Goal: Task Accomplishment & Management: Use online tool/utility

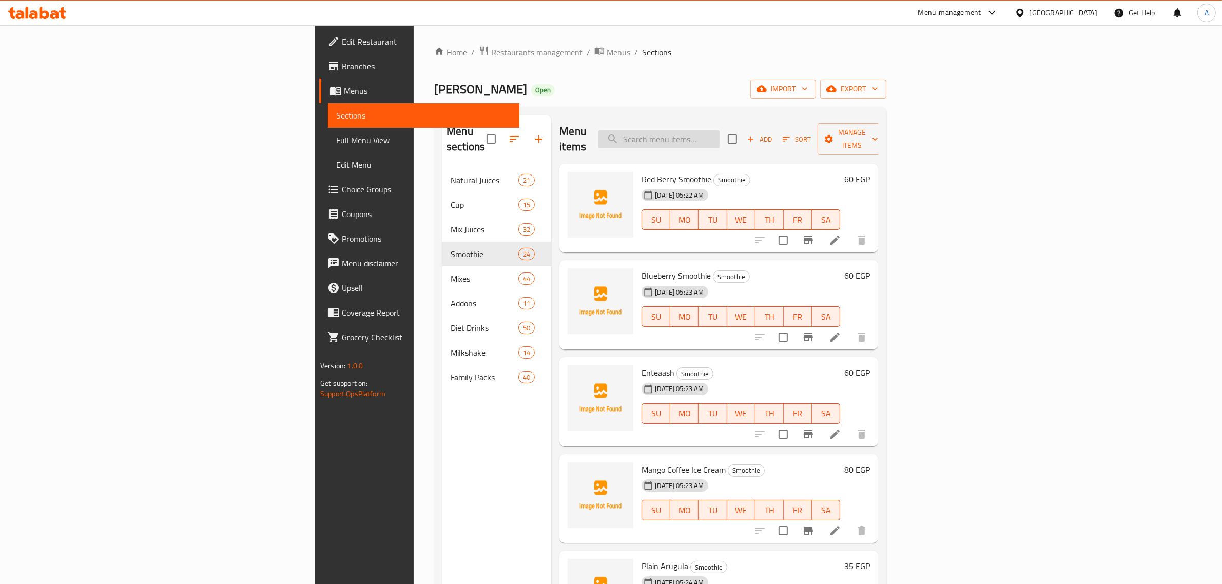
click at [720, 133] on input "search" at bounding box center [658, 139] width 121 height 18
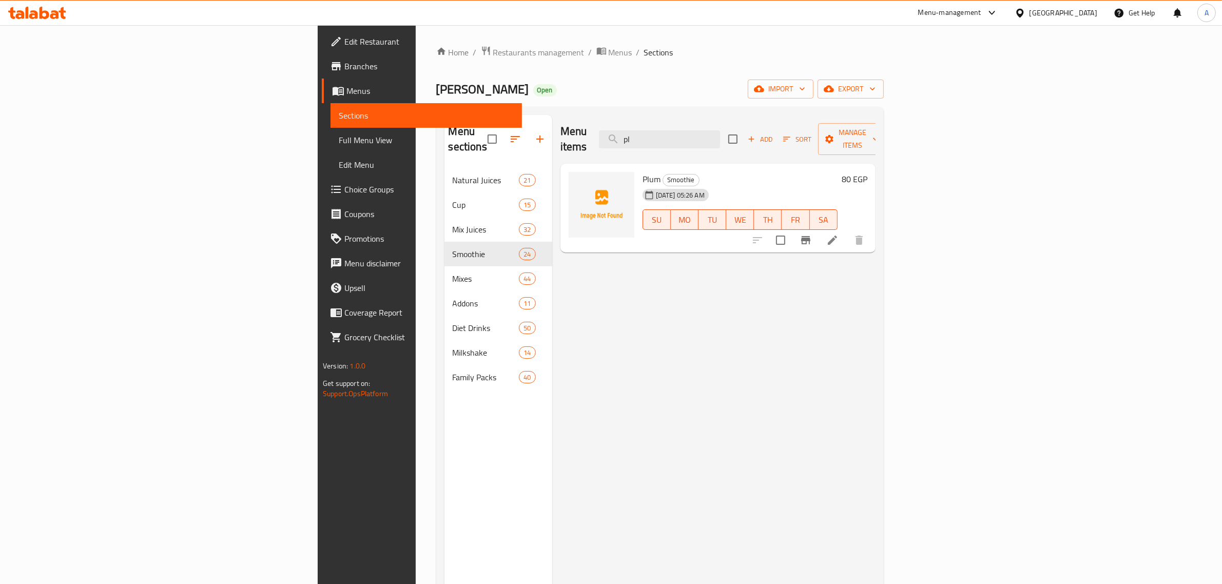
type input "p"
type input "f"
type input "v"
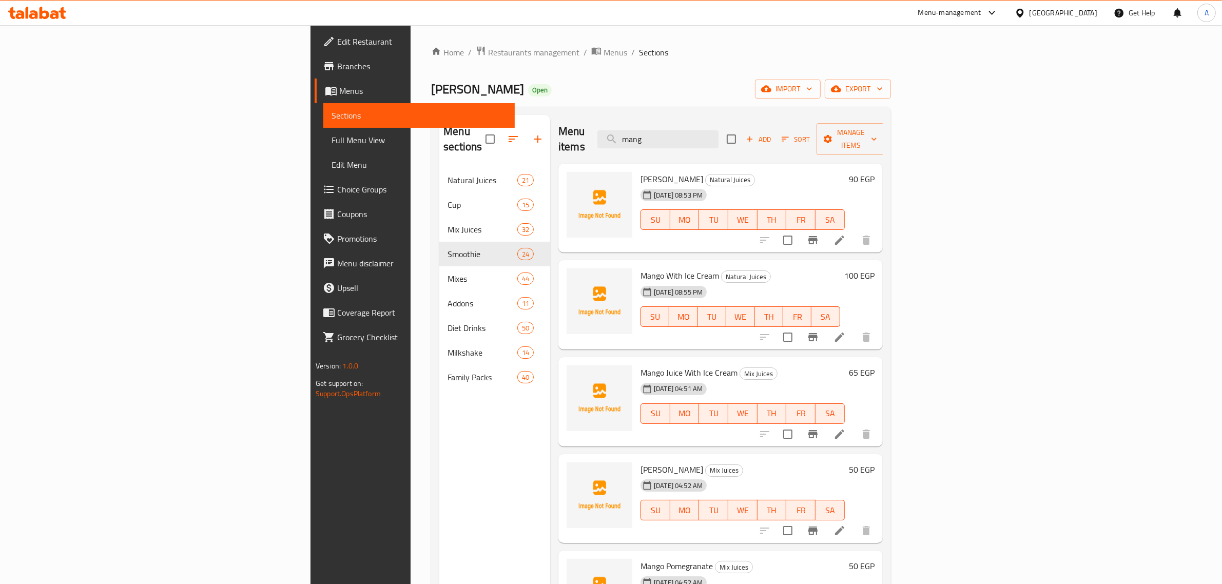
type input "mango"
click at [718, 130] on input "mango" at bounding box center [657, 139] width 121 height 18
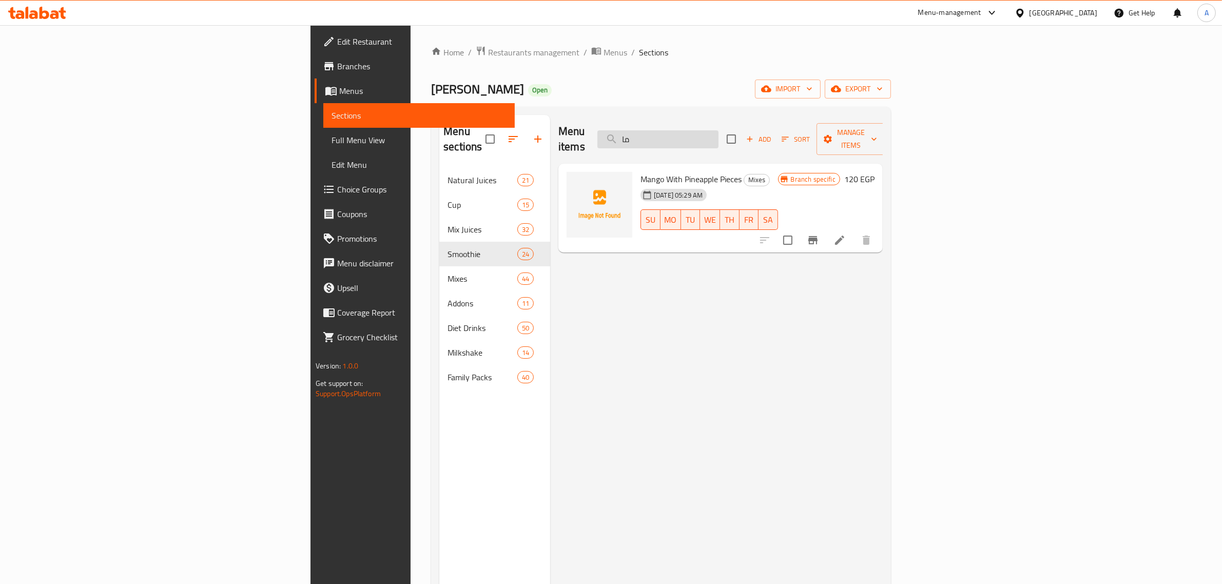
type input "م"
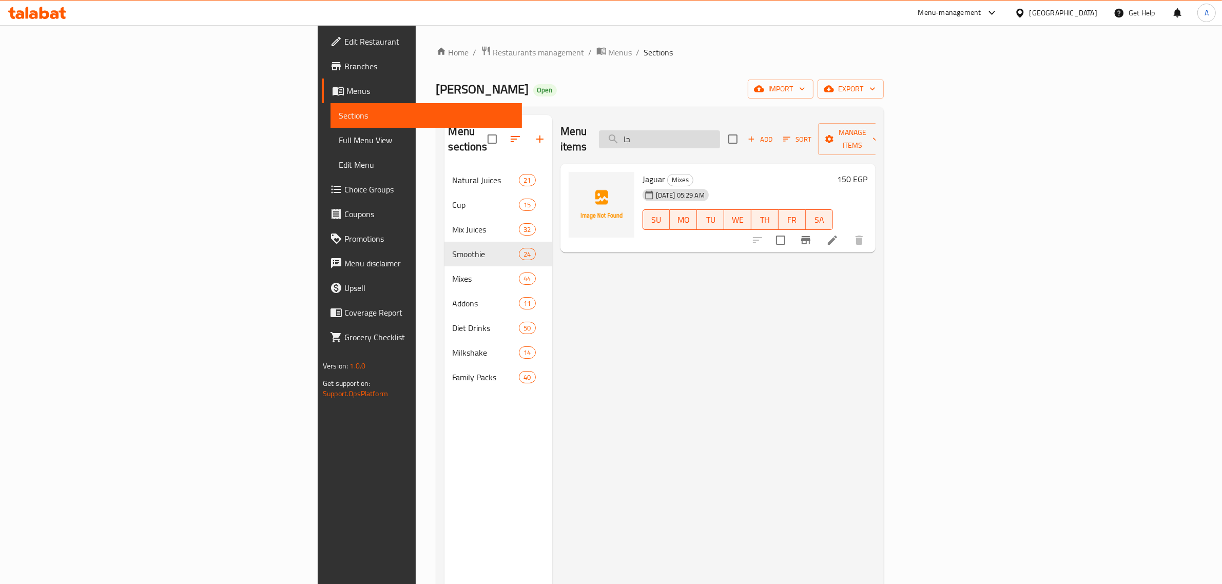
type input "ج"
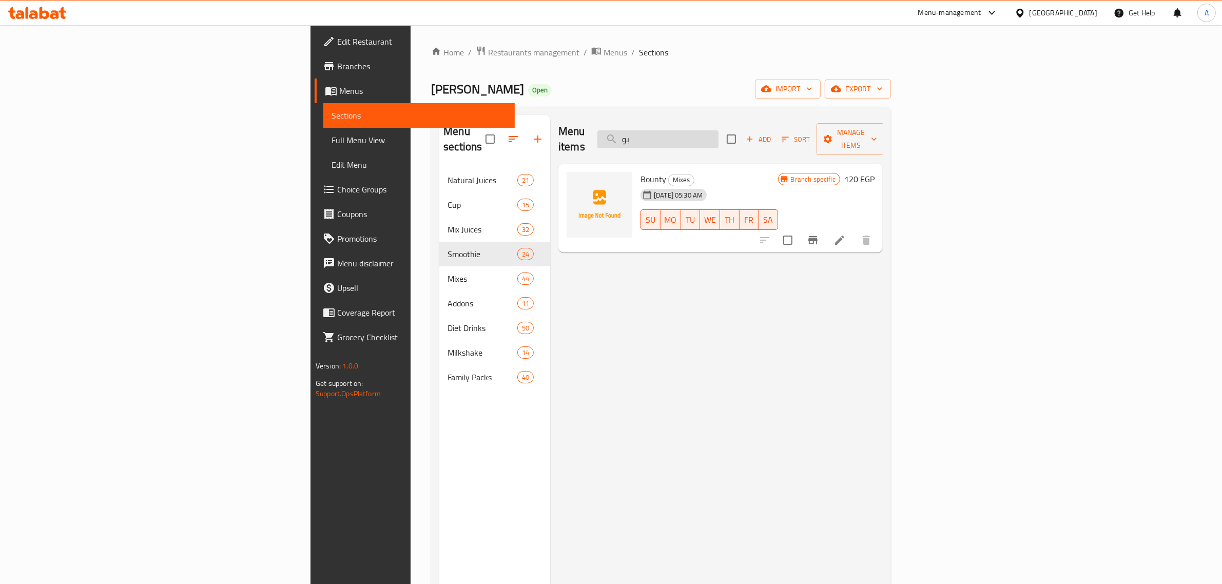
type input "ب"
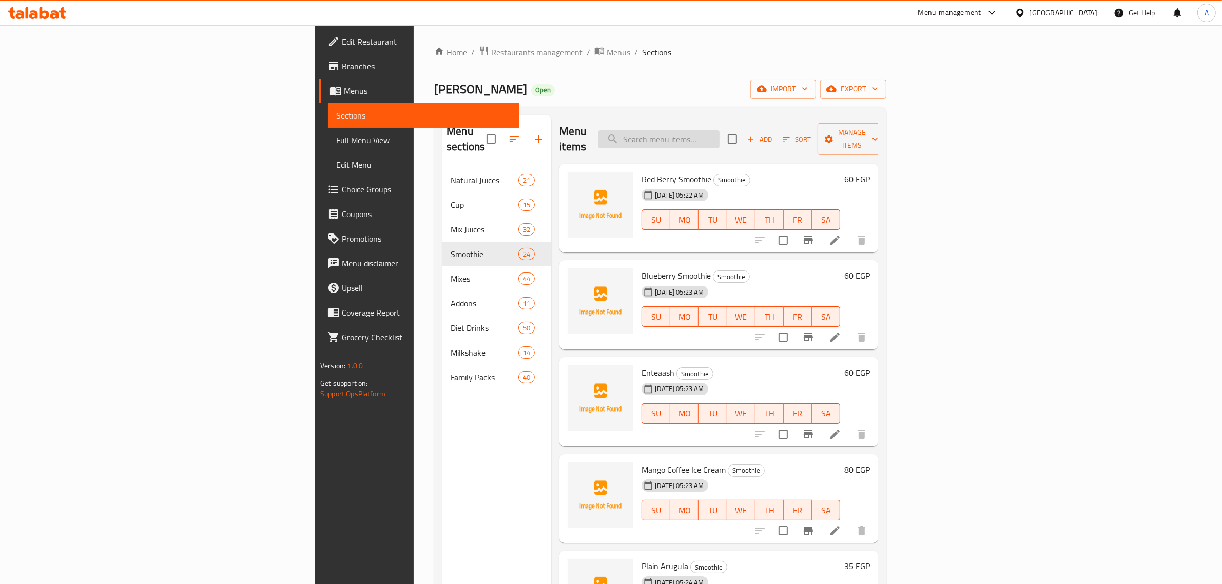
click at [720, 134] on input "search" at bounding box center [658, 139] width 121 height 18
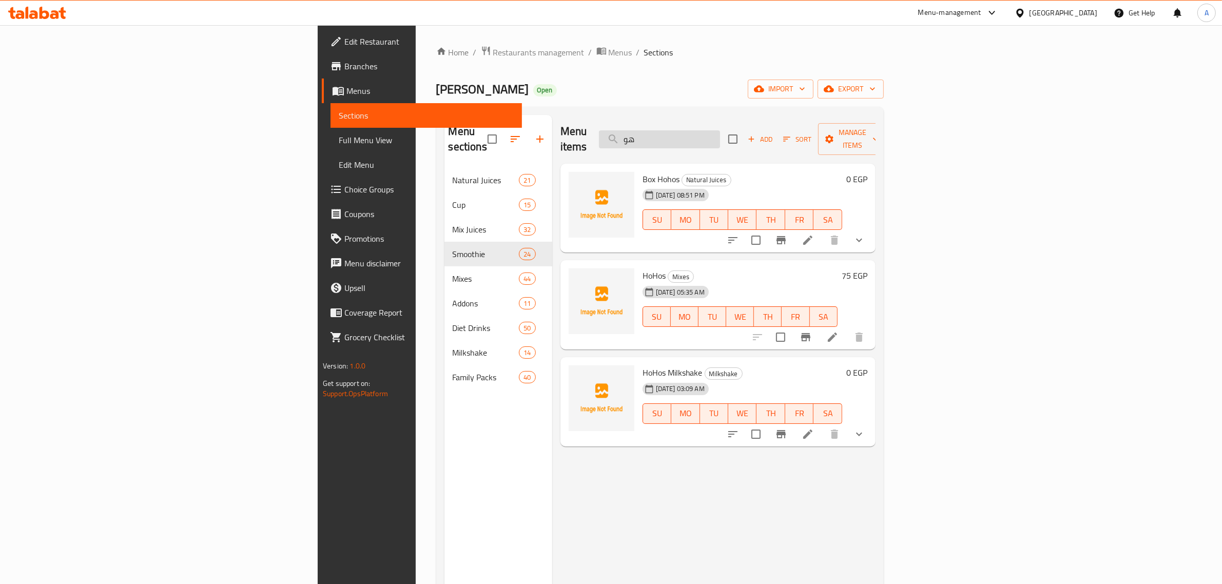
type input "ه"
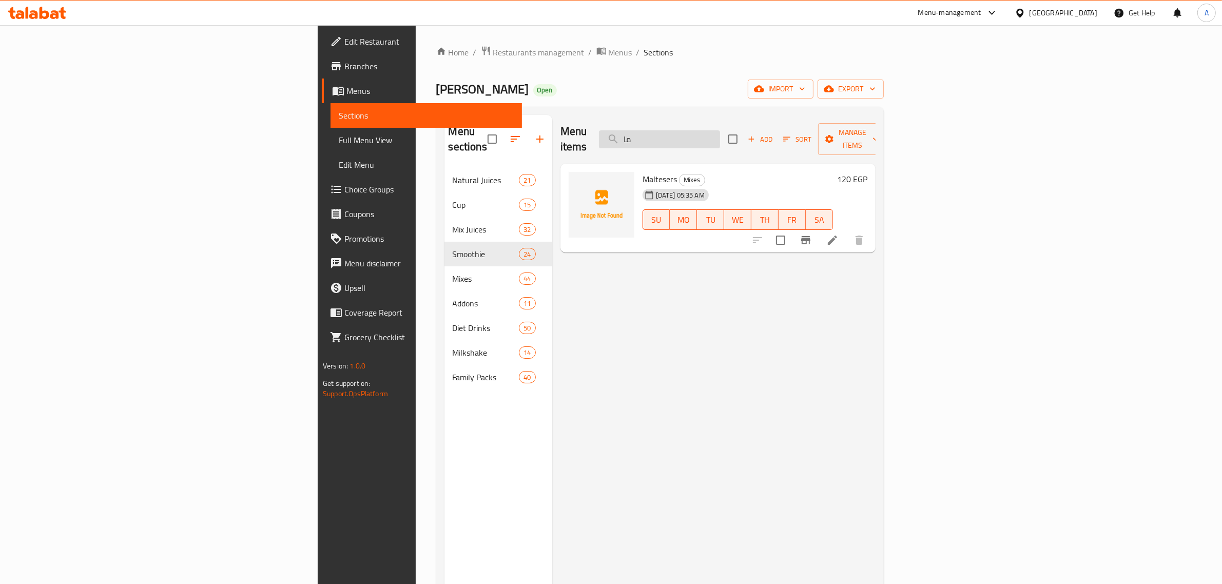
type input "م"
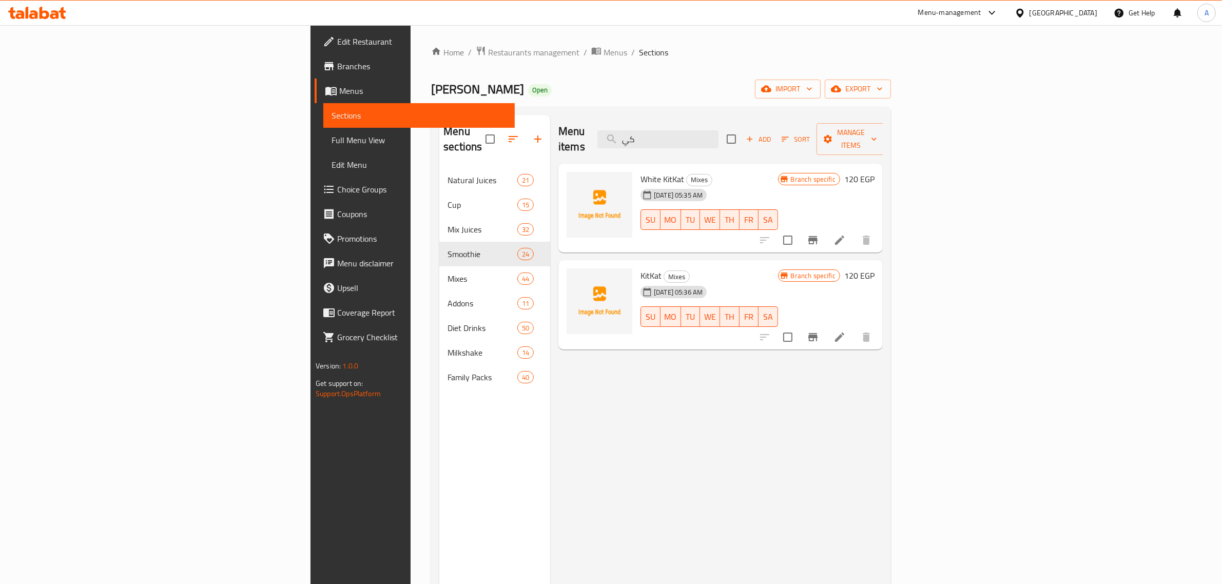
type input "ك"
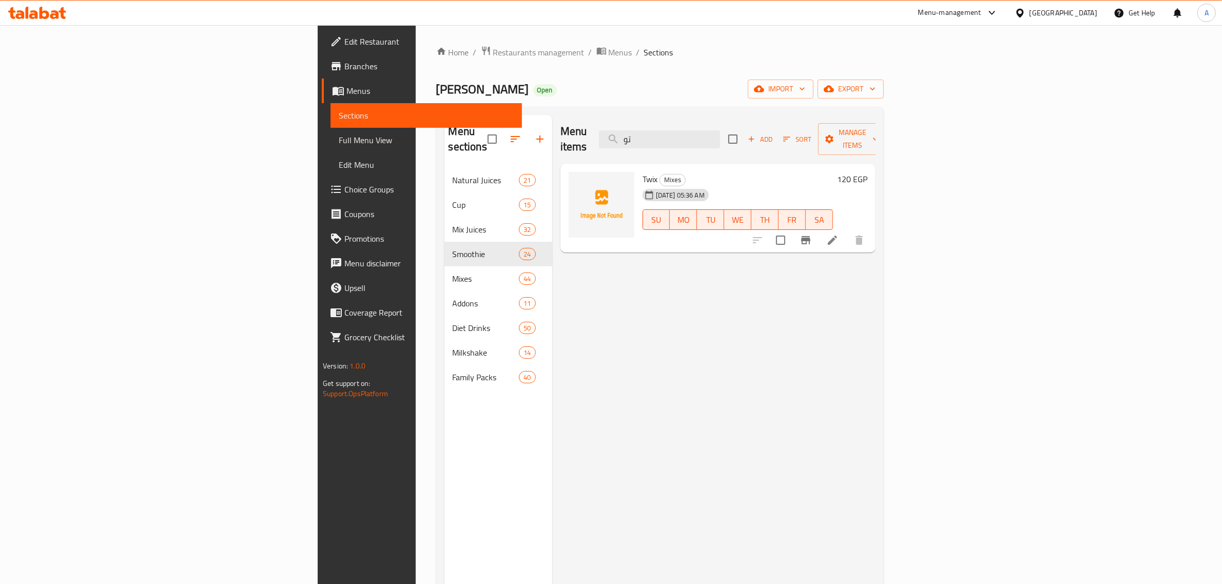
type input "ت"
type input "ج"
type input "س"
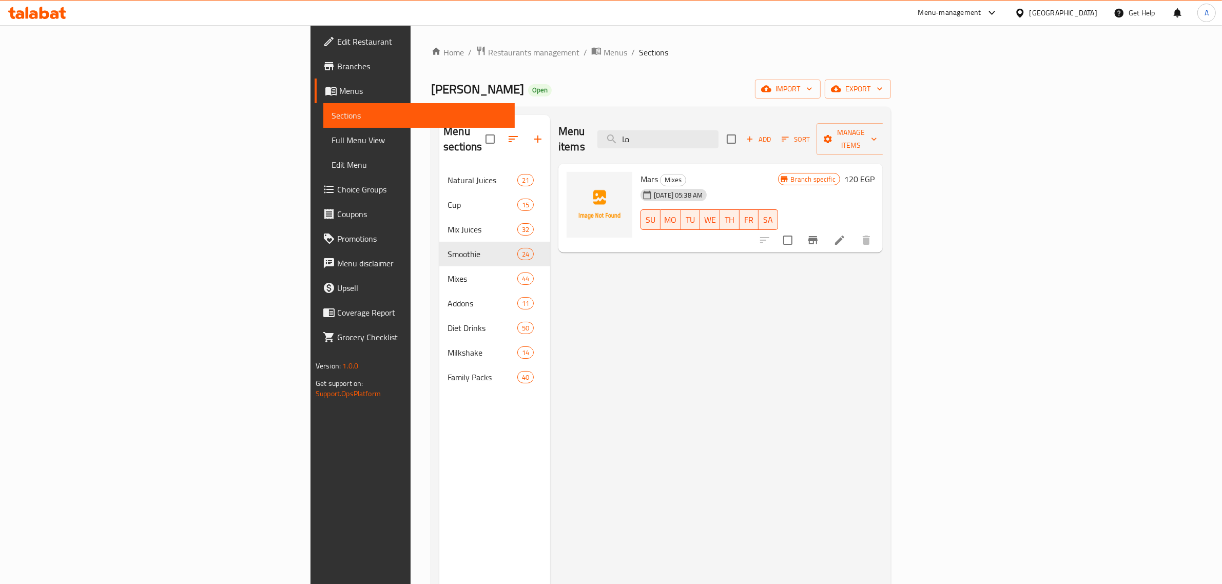
type input "م"
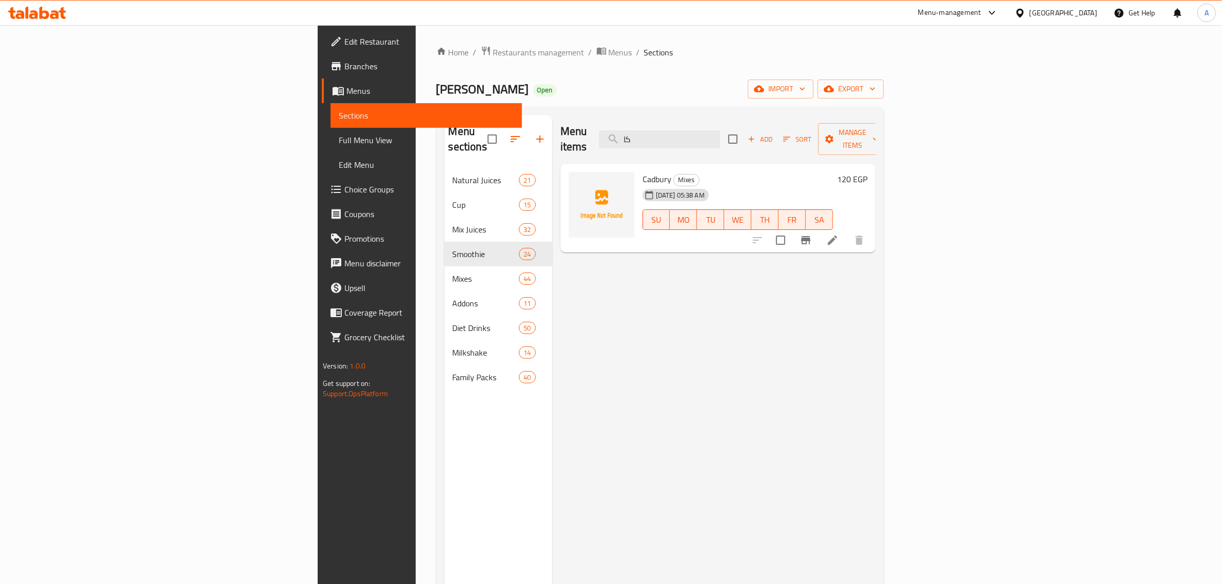
type input "ك"
type input "م"
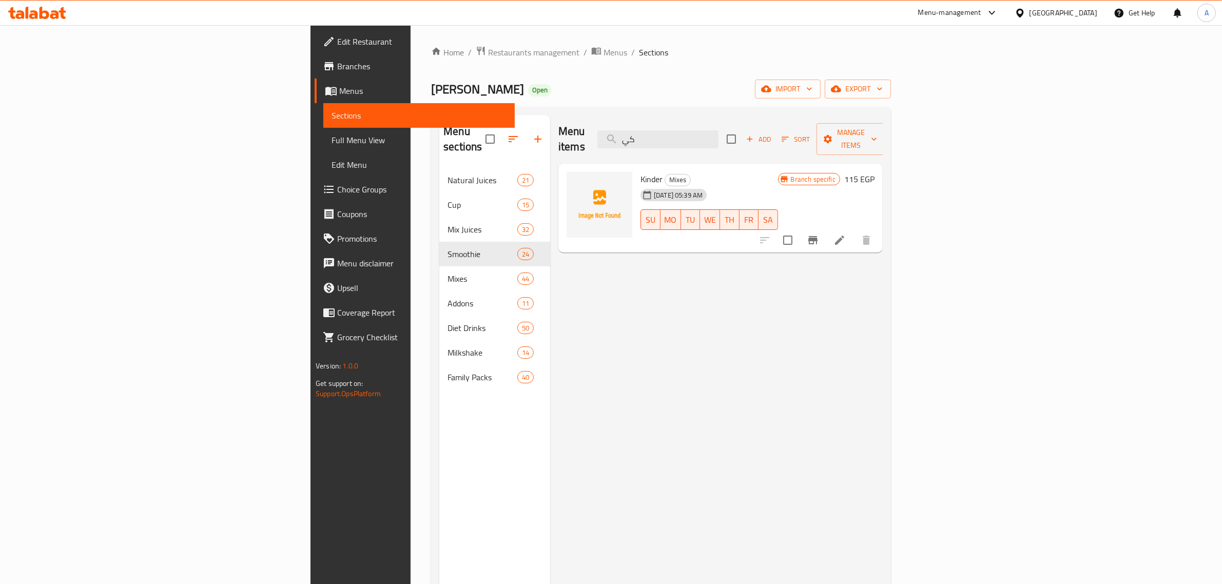
type input "ك"
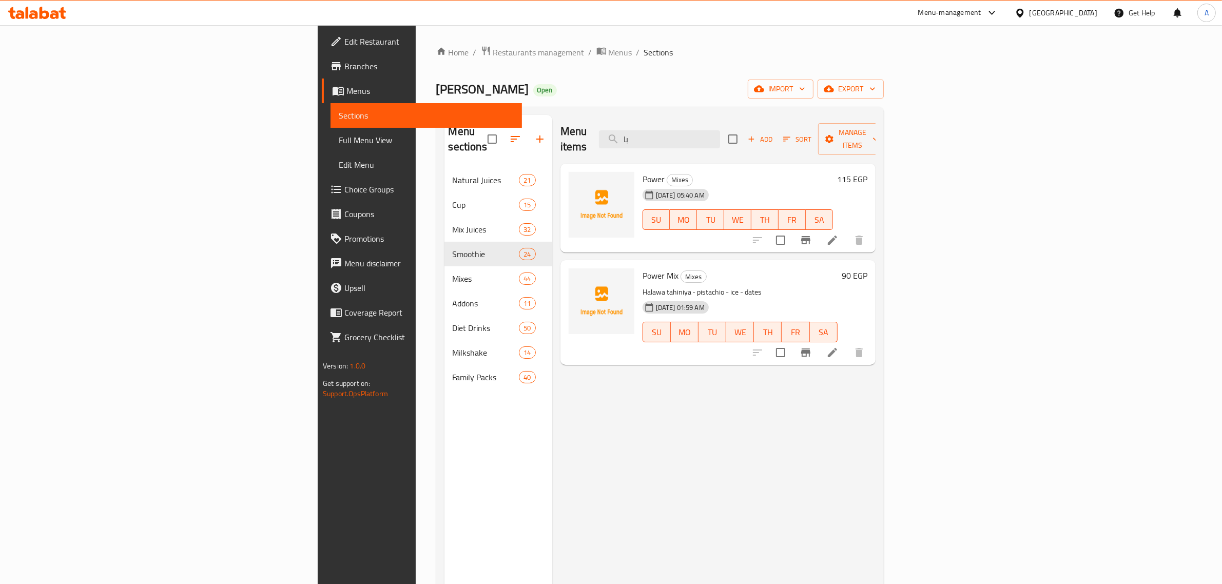
type input "ب"
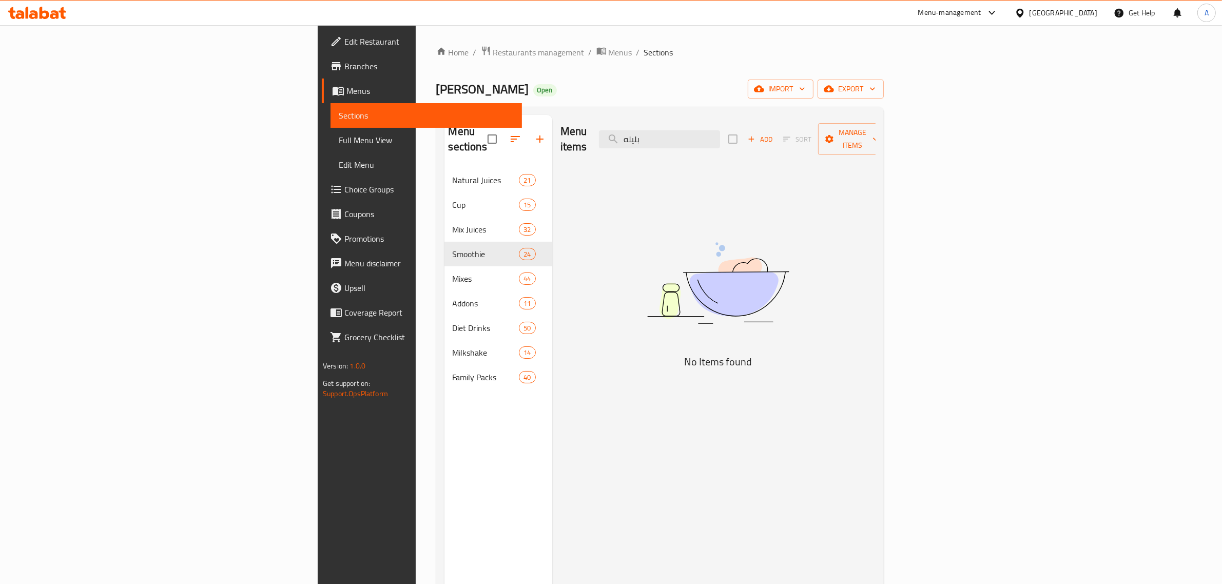
type input "بليل"
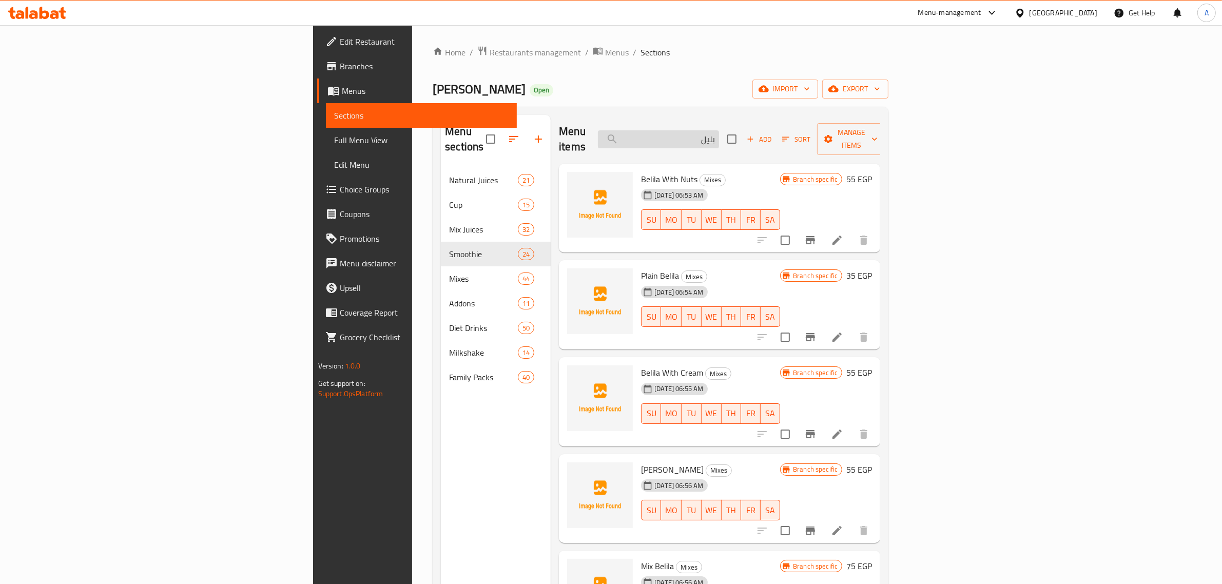
click at [719, 137] on input "بليل" at bounding box center [658, 139] width 121 height 18
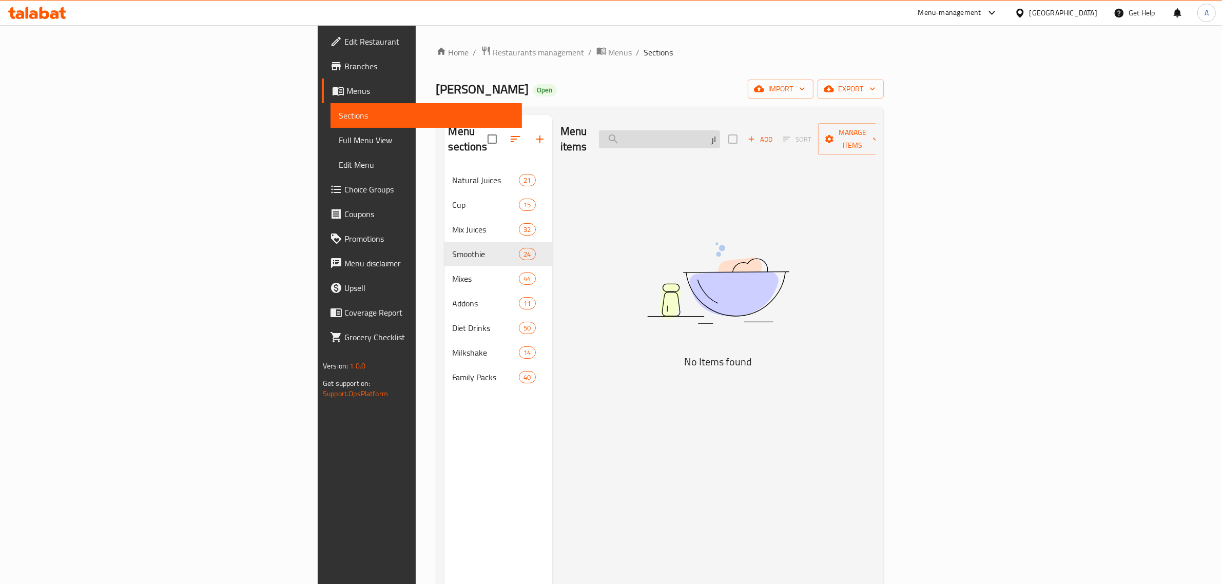
type input "ا"
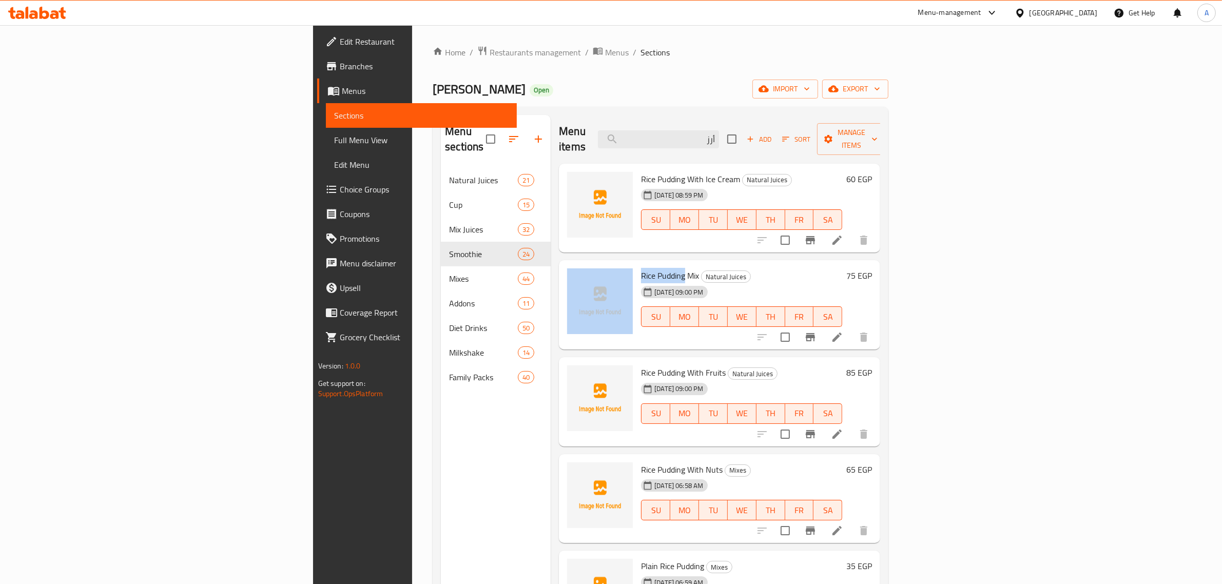
copy div "Rice Pudding"
drag, startPoint x: 607, startPoint y: 259, endPoint x: 705, endPoint y: 197, distance: 116.3
click at [637, 264] on div "Rice Pudding Mix Natural Juices [DATE] 09:00 PM SU MO TU WE TH FR SA" at bounding box center [741, 304] width 209 height 81
click at [761, 122] on div "Menu items أرز Add Sort Manage items" at bounding box center [719, 139] width 321 height 49
click at [719, 130] on input "أرز" at bounding box center [658, 139] width 121 height 18
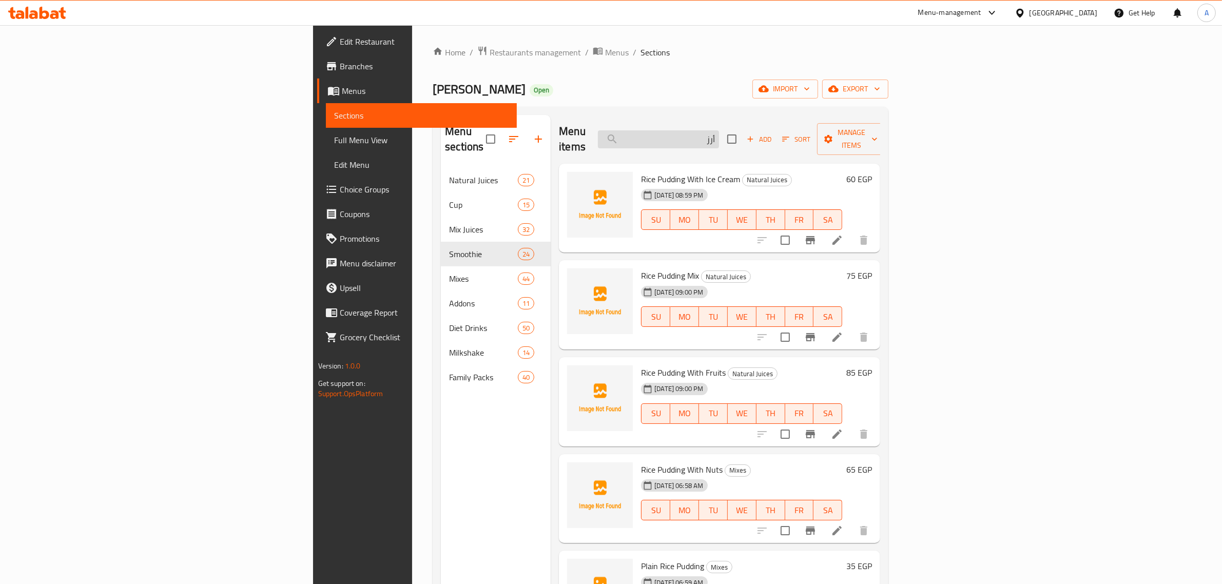
click at [719, 130] on input "أرز" at bounding box center [658, 139] width 121 height 18
paste input "Rice Pudding"
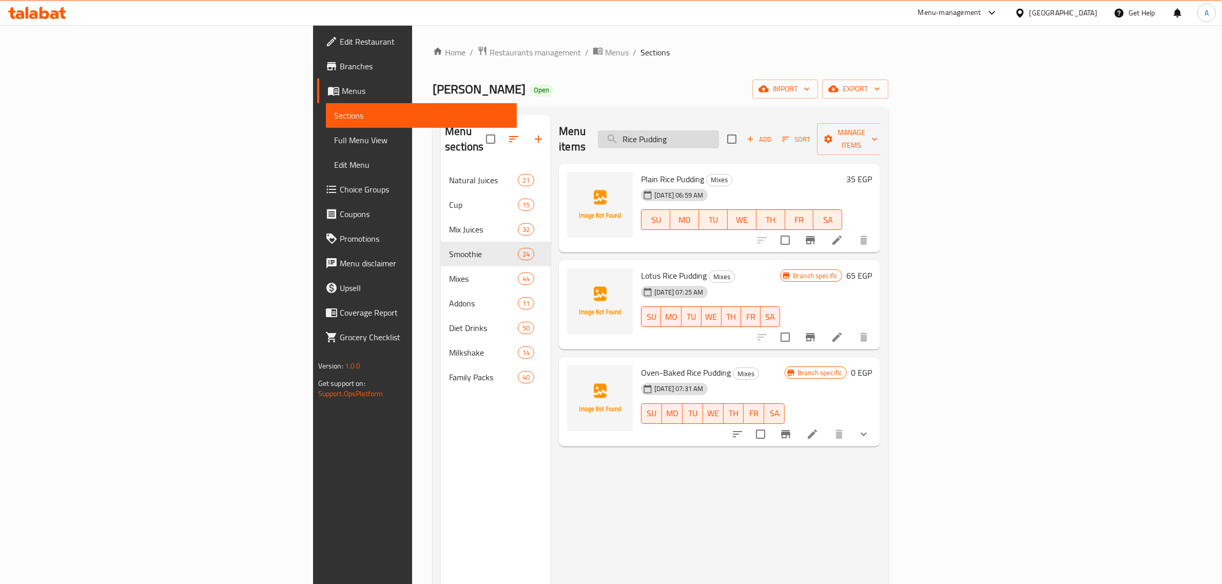
type input "Rice Pudding"
